Goal: Navigation & Orientation: Find specific page/section

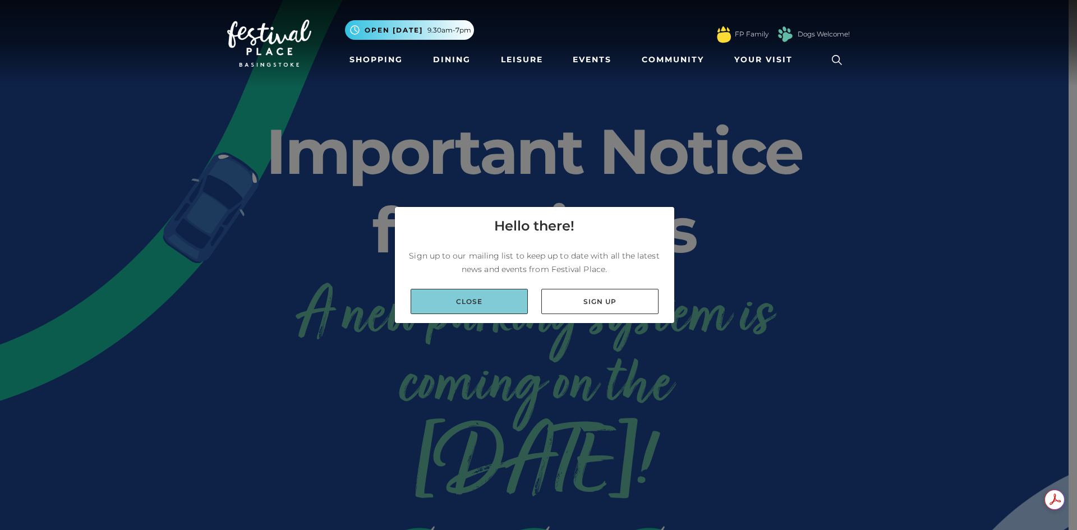
click at [488, 304] on link "Close" at bounding box center [468, 301] width 117 height 25
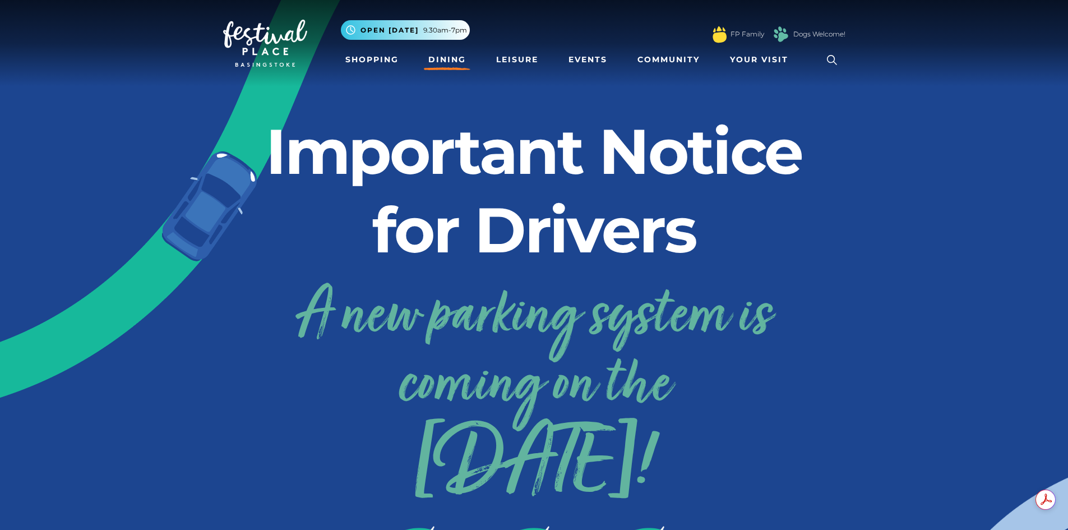
click at [440, 57] on link "Dining" at bounding box center [447, 59] width 47 height 21
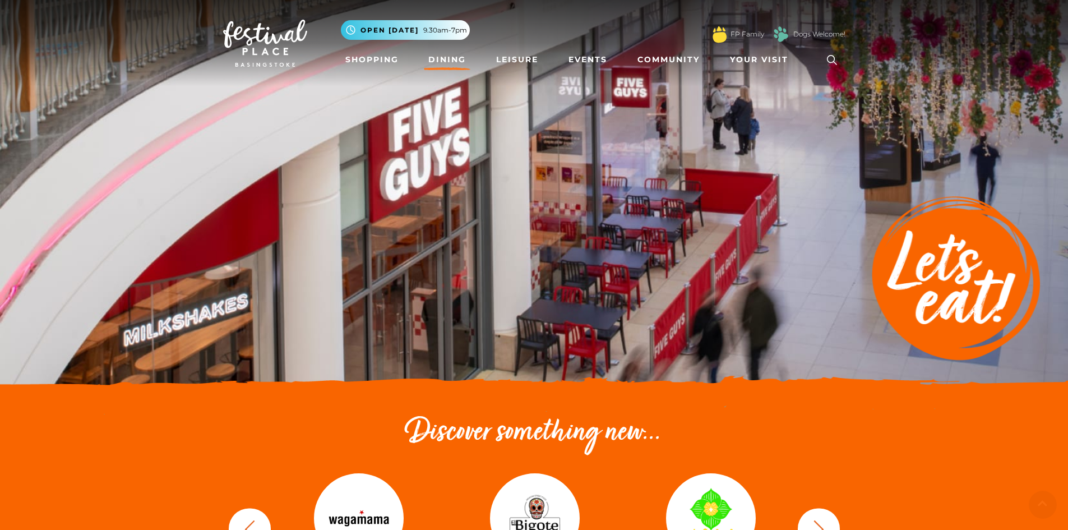
scroll to position [112, 0]
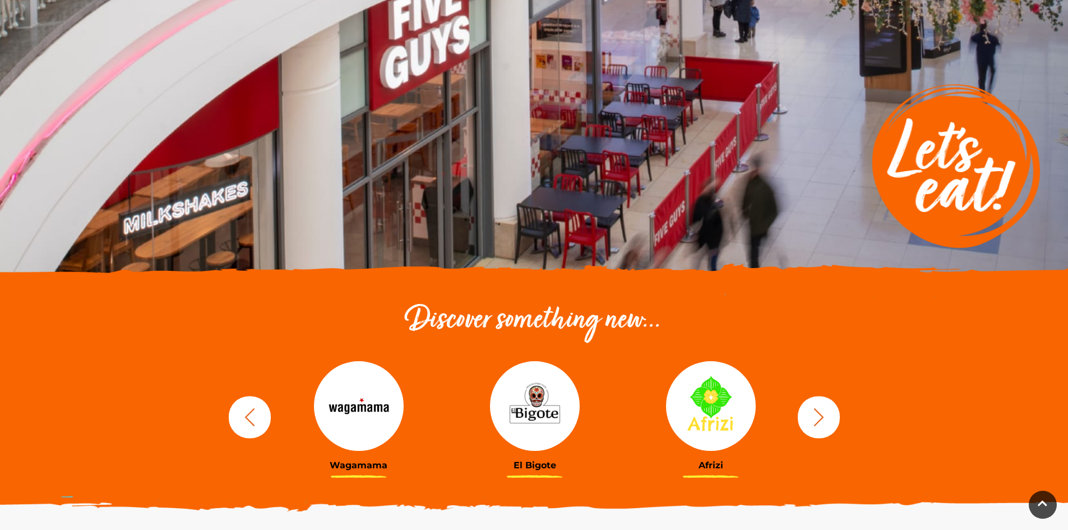
click at [826, 415] on icon "button" at bounding box center [819, 416] width 21 height 21
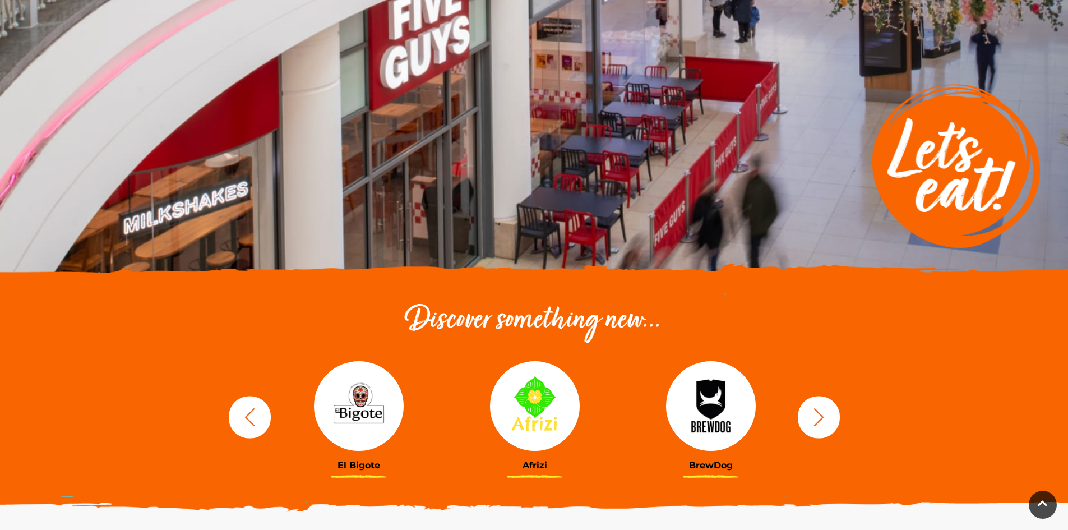
click at [821, 418] on icon "button" at bounding box center [819, 417] width 10 height 18
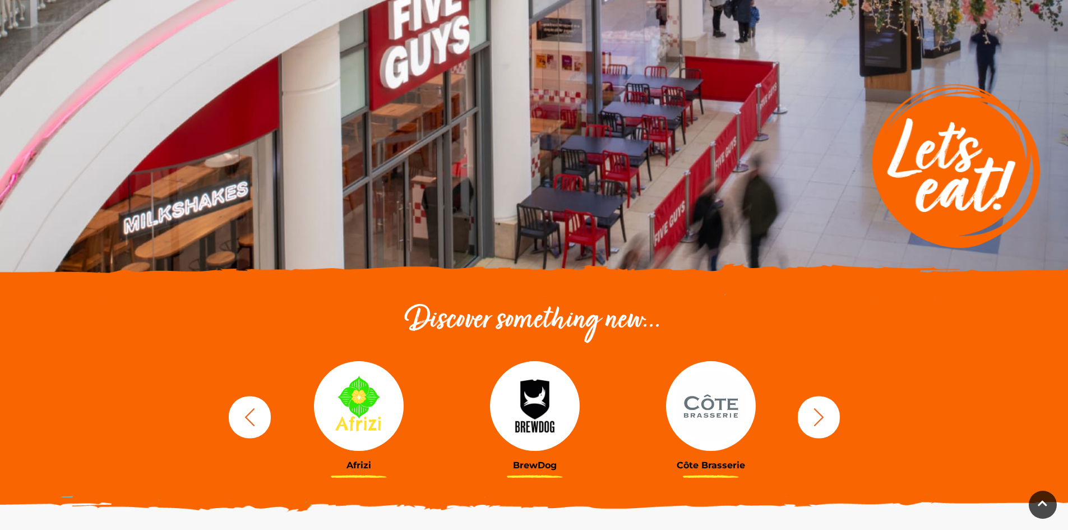
click at [821, 418] on icon "button" at bounding box center [819, 417] width 10 height 18
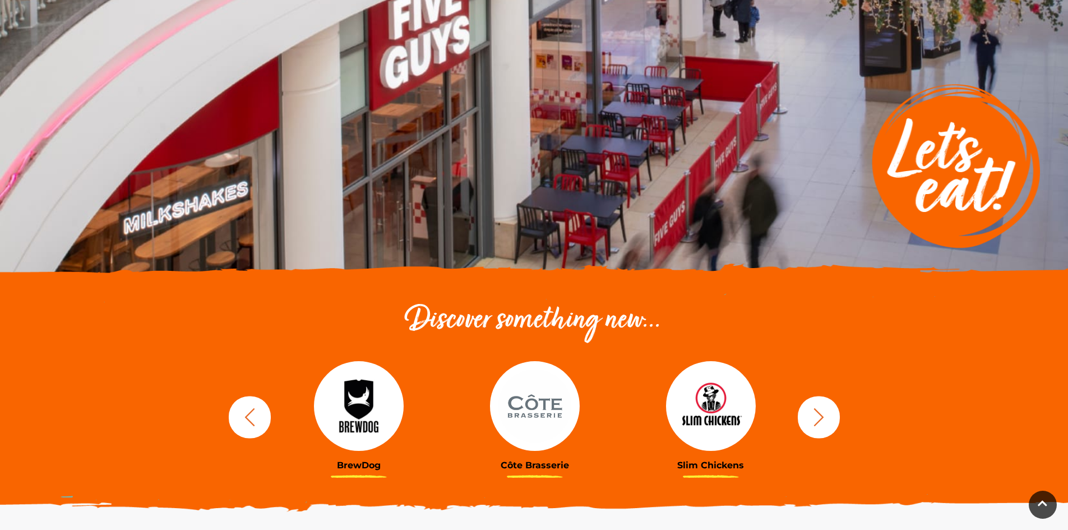
click at [821, 418] on icon "button" at bounding box center [819, 417] width 10 height 18
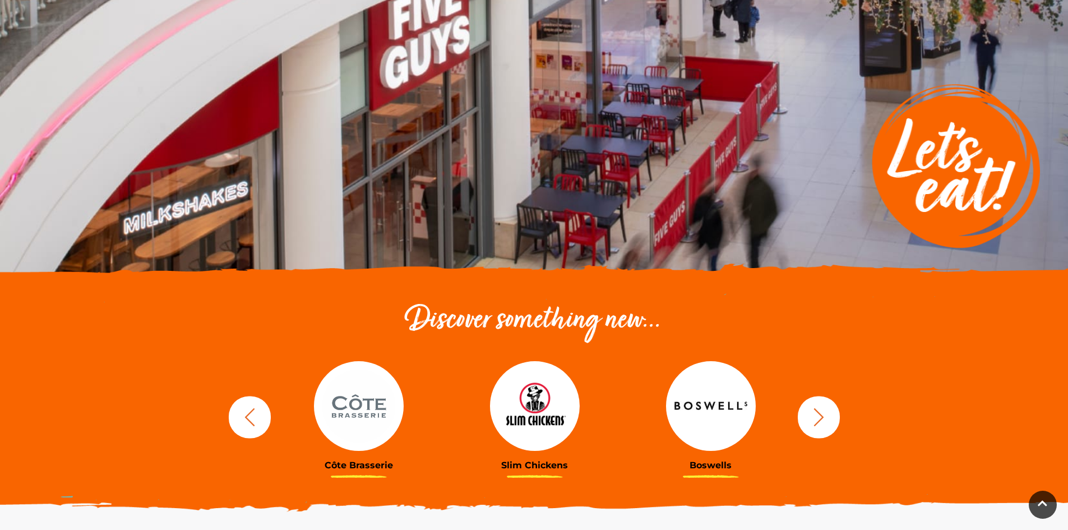
click at [821, 418] on icon "button" at bounding box center [819, 417] width 10 height 18
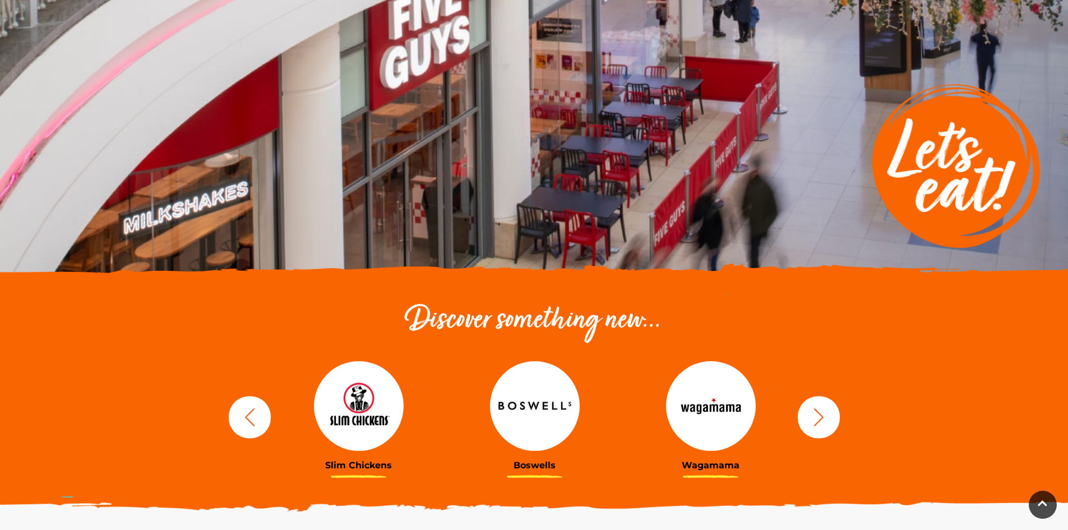
click at [821, 418] on icon "button" at bounding box center [819, 417] width 10 height 18
